Goal: Task Accomplishment & Management: Use online tool/utility

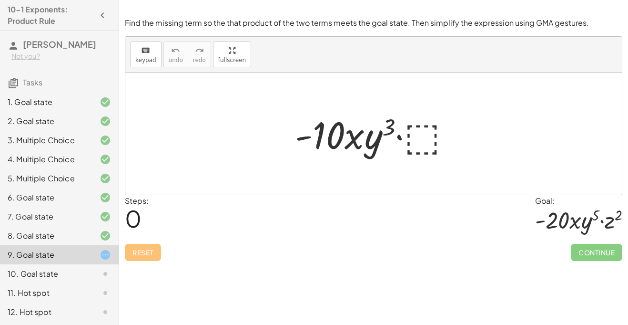
click at [410, 144] on div at bounding box center [377, 133] width 174 height 49
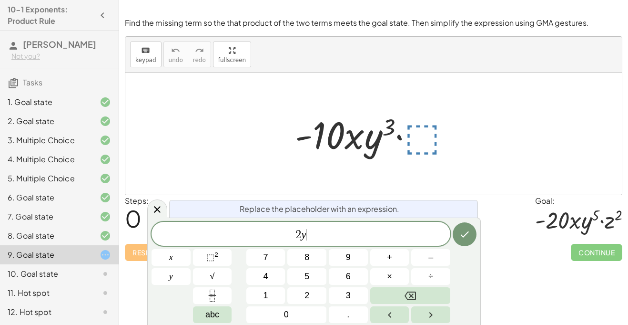
scroll to position [3, 0]
click at [297, 238] on span "2" at bounding box center [296, 234] width 6 height 11
click at [320, 232] on span "2 ​ y 1" at bounding box center [301, 234] width 299 height 13
click at [305, 232] on span "1" at bounding box center [307, 234] width 6 height 11
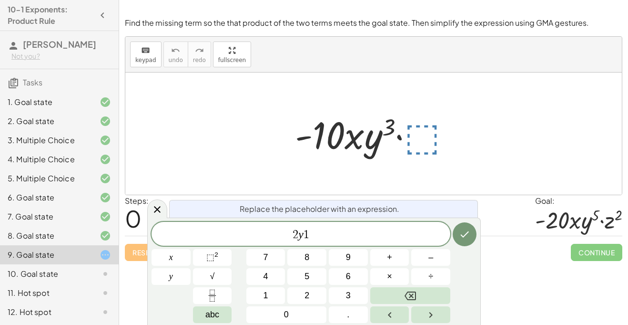
click at [316, 234] on span "2 y ​ 1" at bounding box center [301, 234] width 299 height 13
click at [216, 252] on sup "2" at bounding box center [216, 254] width 4 height 7
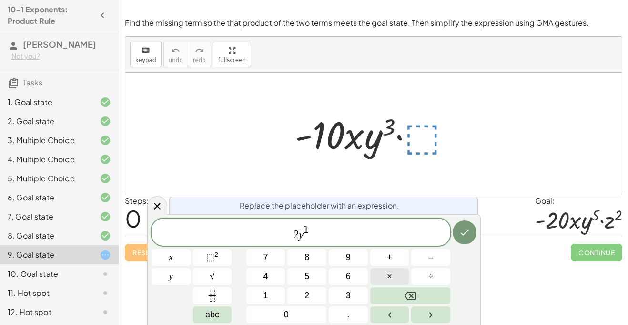
click at [393, 273] on button "×" at bounding box center [389, 276] width 39 height 17
click at [359, 235] on span "2 y 1 ​" at bounding box center [301, 232] width 299 height 17
click at [398, 272] on button "×" at bounding box center [389, 276] width 39 height 17
click at [229, 259] on button "⬚ 2" at bounding box center [212, 257] width 39 height 17
click at [464, 238] on button "Done" at bounding box center [465, 232] width 24 height 24
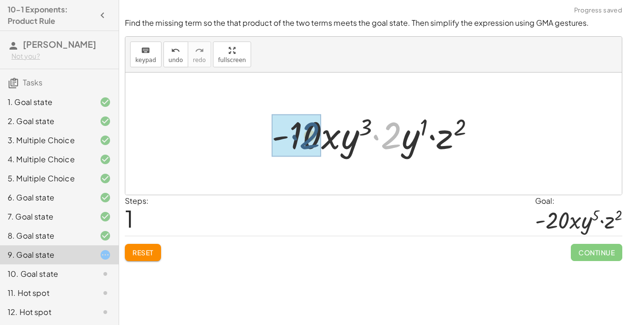
drag, startPoint x: 394, startPoint y: 142, endPoint x: 306, endPoint y: 142, distance: 87.7
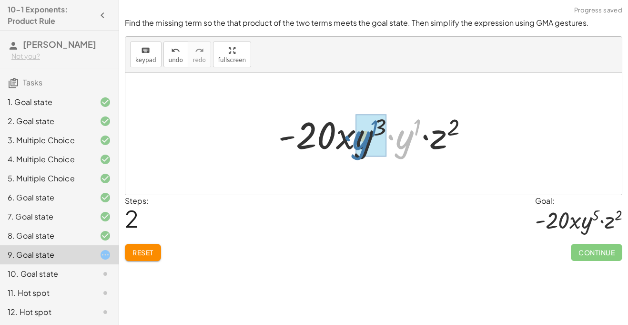
drag, startPoint x: 408, startPoint y: 141, endPoint x: 364, endPoint y: 141, distance: 43.9
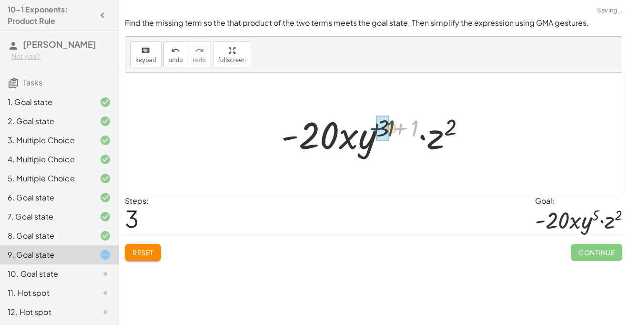
drag, startPoint x: 415, startPoint y: 125, endPoint x: 390, endPoint y: 125, distance: 25.3
click at [390, 125] on div at bounding box center [377, 133] width 202 height 49
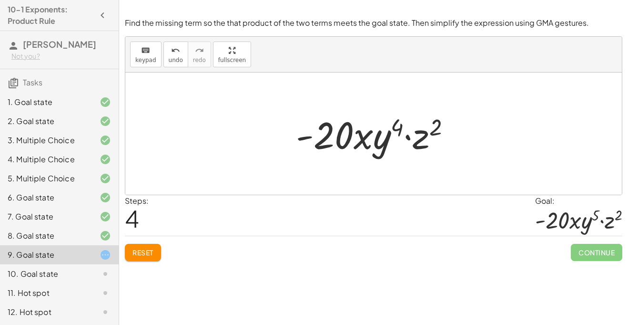
click at [156, 255] on button "Reset" at bounding box center [143, 252] width 36 height 17
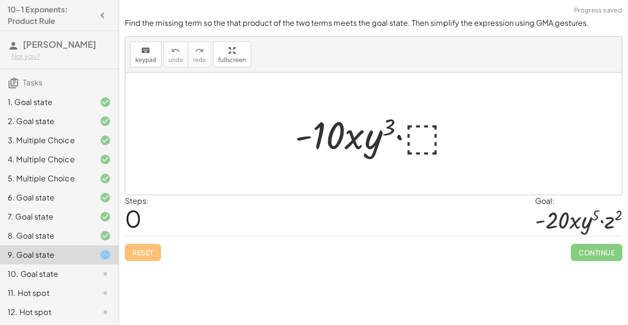
click at [419, 134] on div at bounding box center [377, 133] width 174 height 49
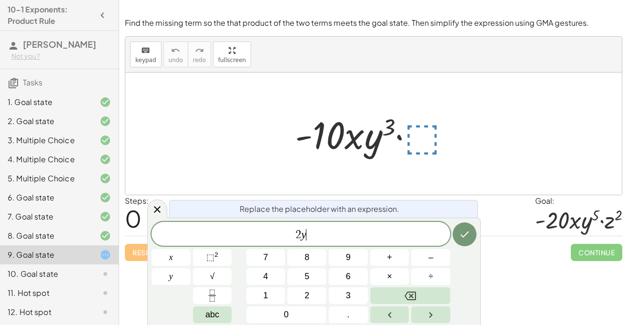
scroll to position [5, 0]
click at [204, 255] on button "⬚ 2" at bounding box center [212, 257] width 39 height 17
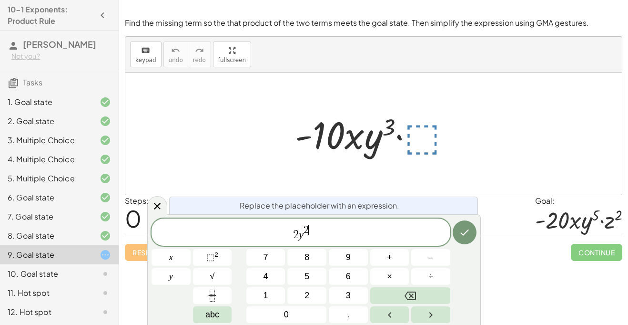
click at [304, 232] on span "2" at bounding box center [306, 230] width 5 height 10
click at [297, 234] on span "2" at bounding box center [296, 234] width 6 height 11
click at [310, 231] on span "2 ​ y 2" at bounding box center [301, 232] width 299 height 17
click at [391, 271] on span "×" at bounding box center [389, 276] width 5 height 13
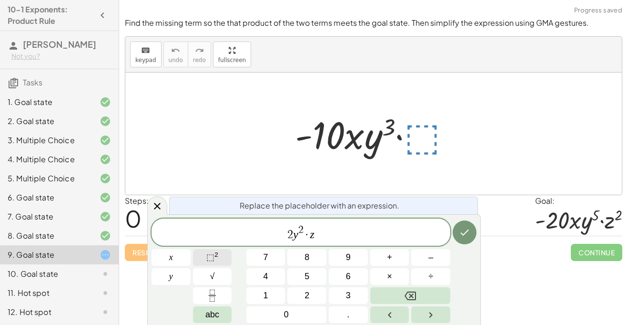
click at [199, 259] on button "⬚ 2" at bounding box center [212, 257] width 39 height 17
click at [465, 238] on button "Done" at bounding box center [465, 232] width 24 height 24
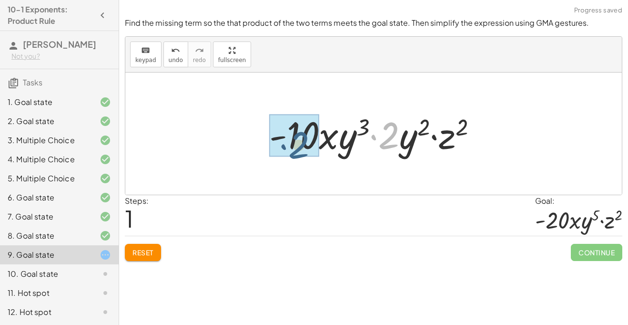
drag, startPoint x: 393, startPoint y: 129, endPoint x: 302, endPoint y: 138, distance: 92.0
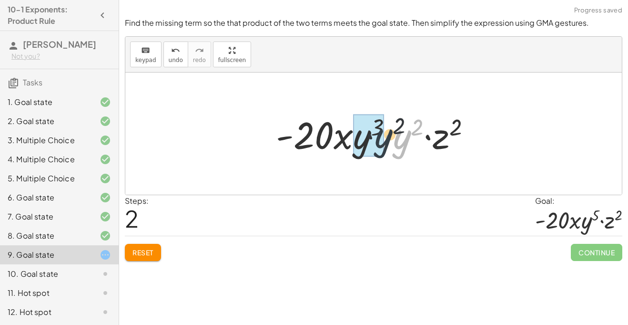
drag, startPoint x: 399, startPoint y: 140, endPoint x: 364, endPoint y: 135, distance: 35.1
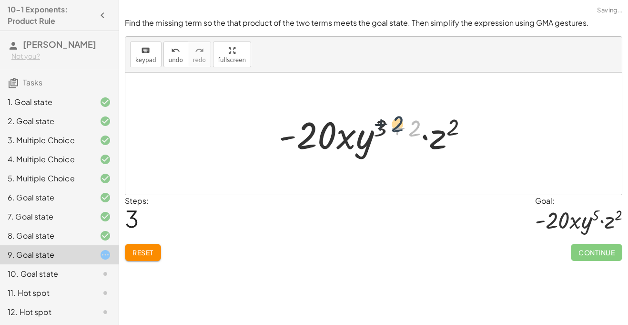
drag, startPoint x: 412, startPoint y: 133, endPoint x: 391, endPoint y: 127, distance: 22.2
click at [391, 127] on div at bounding box center [377, 133] width 206 height 49
drag, startPoint x: 413, startPoint y: 129, endPoint x: 381, endPoint y: 127, distance: 32.0
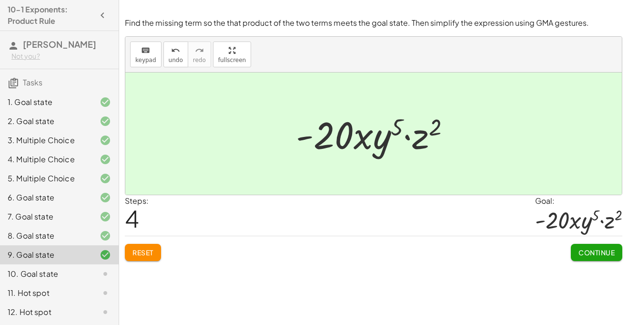
click at [584, 251] on span "Continue" at bounding box center [597, 252] width 36 height 9
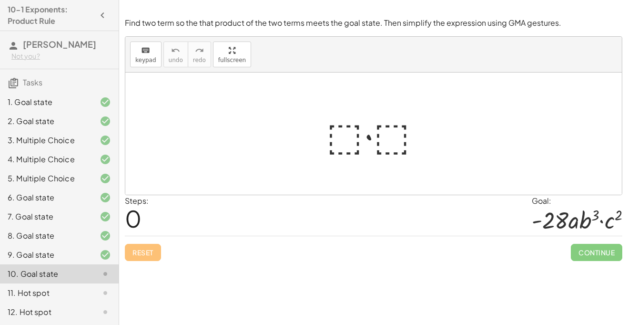
click at [343, 143] on div at bounding box center [378, 133] width 112 height 49
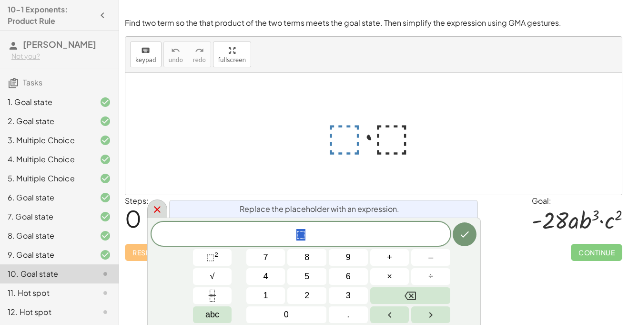
click at [165, 208] on div at bounding box center [157, 208] width 20 height 19
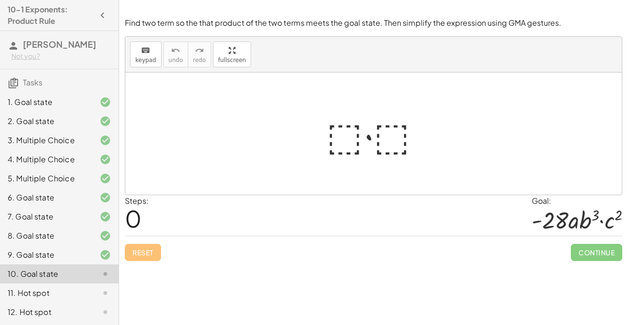
scroll to position [0, 0]
